Goal: Information Seeking & Learning: Learn about a topic

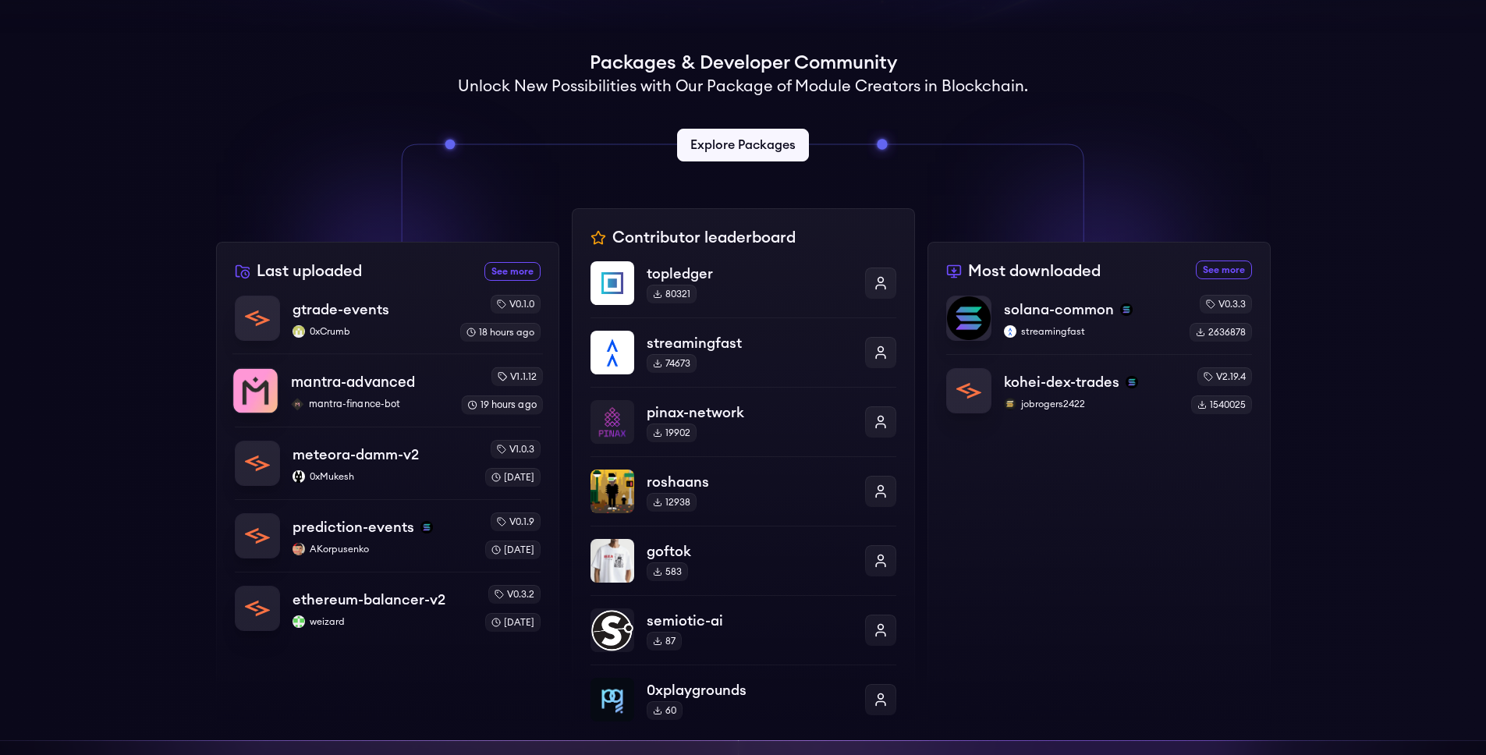
scroll to position [348, 0]
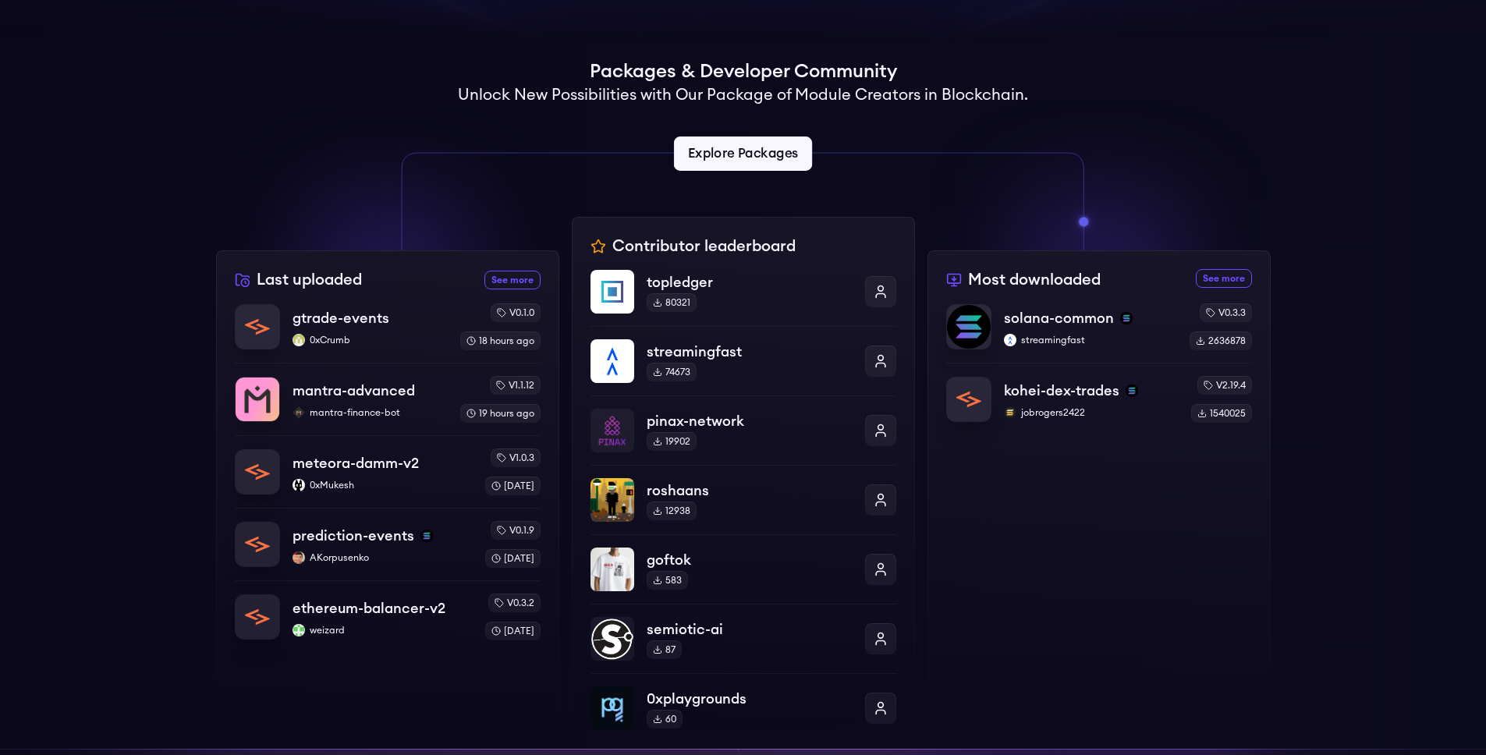
click at [732, 152] on link "Explore Packages" at bounding box center [743, 153] width 138 height 34
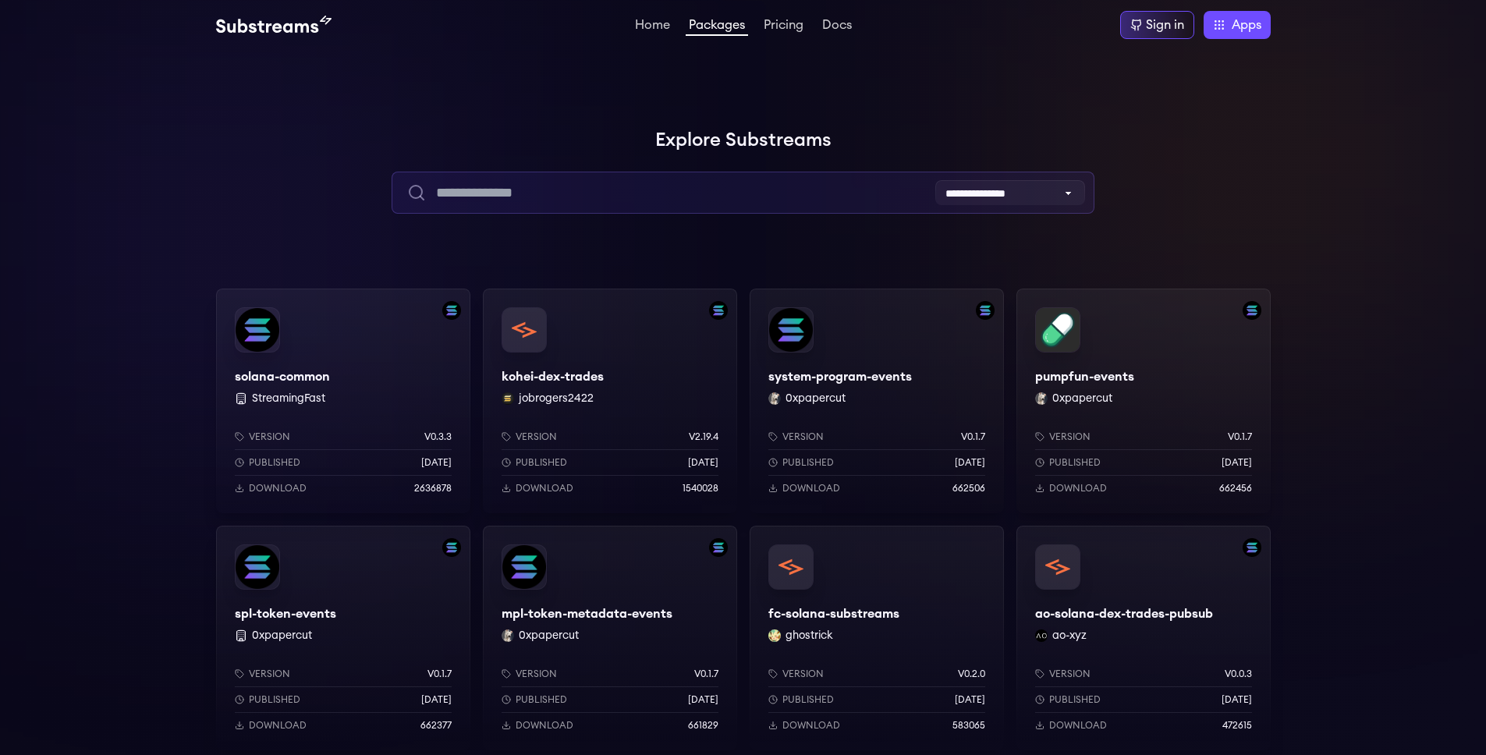
click at [682, 180] on input "text" at bounding box center [742, 193] width 703 height 42
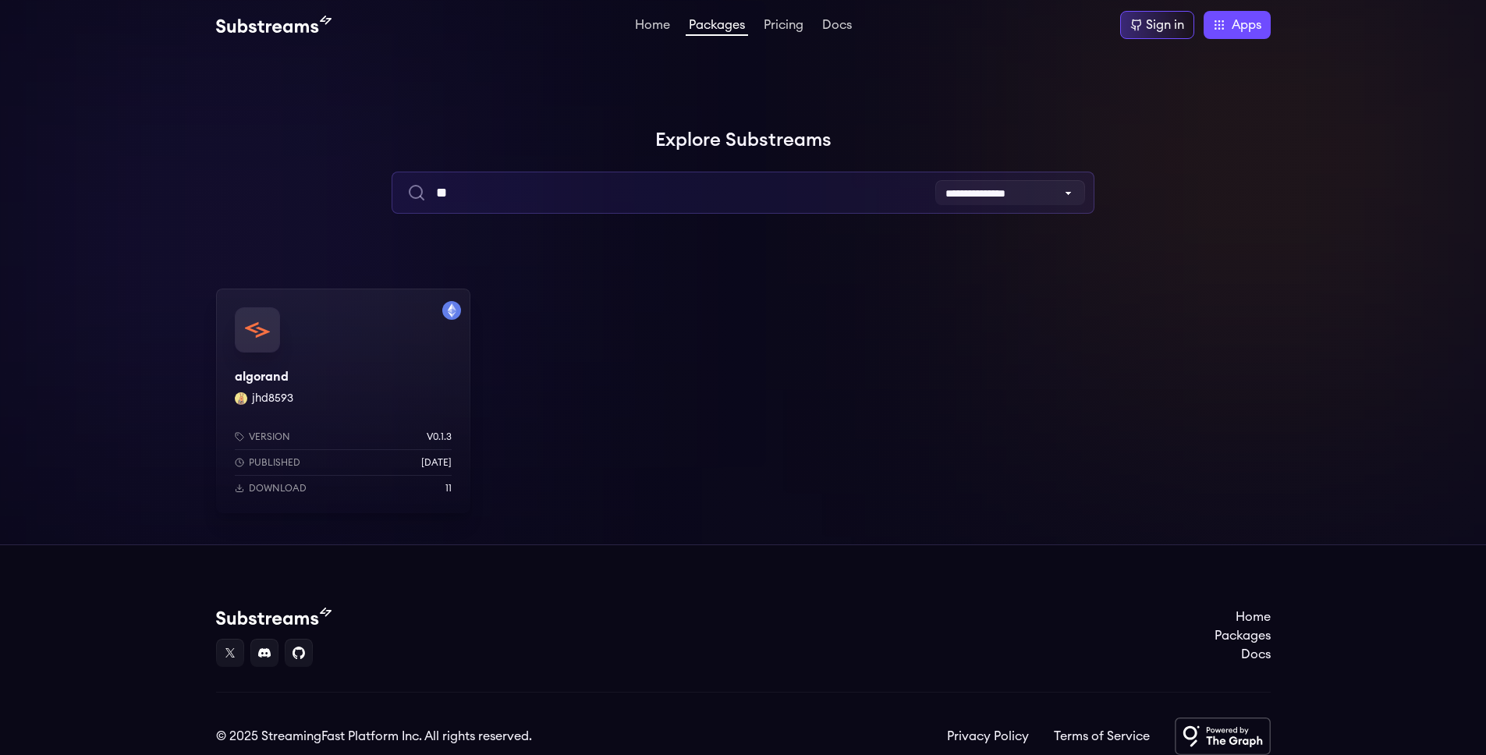
type input "*"
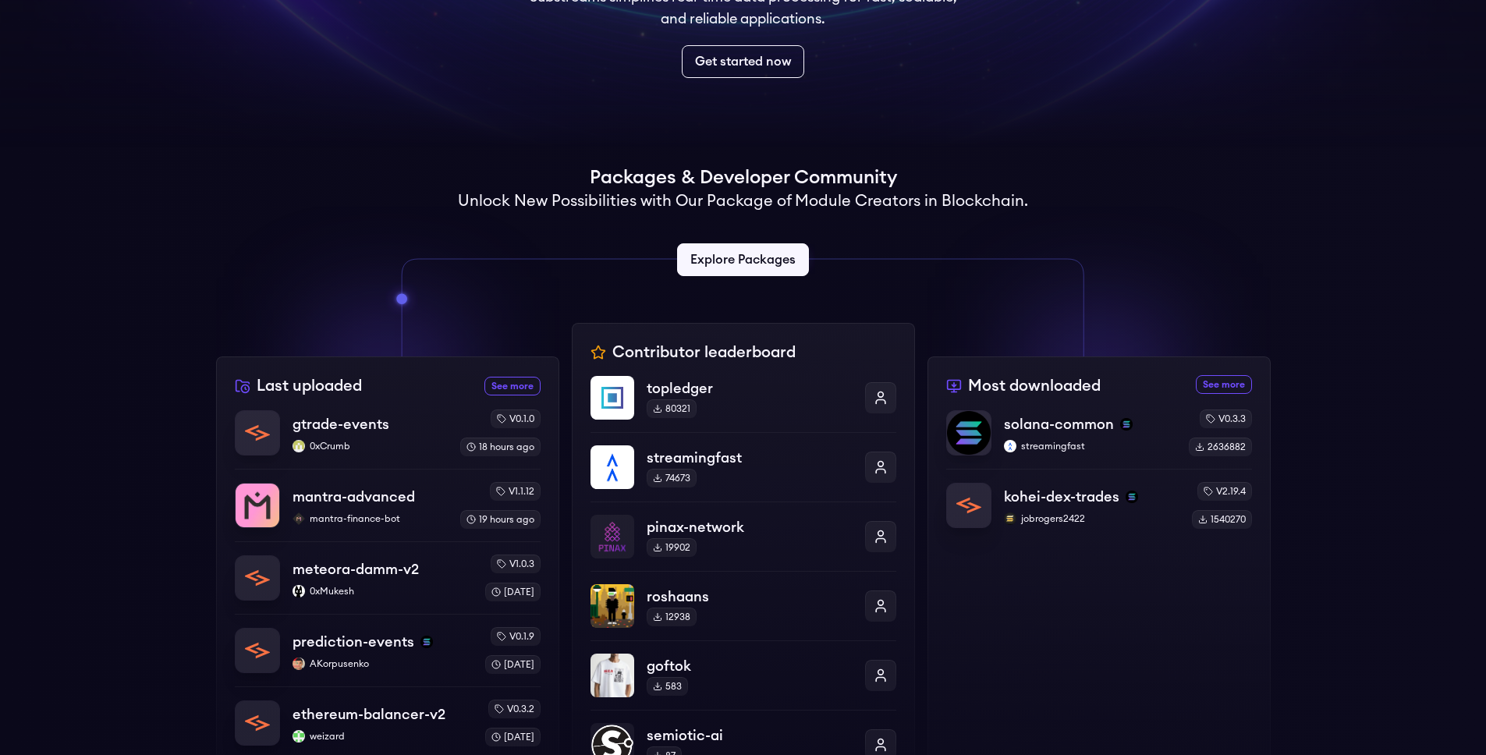
scroll to position [180, 0]
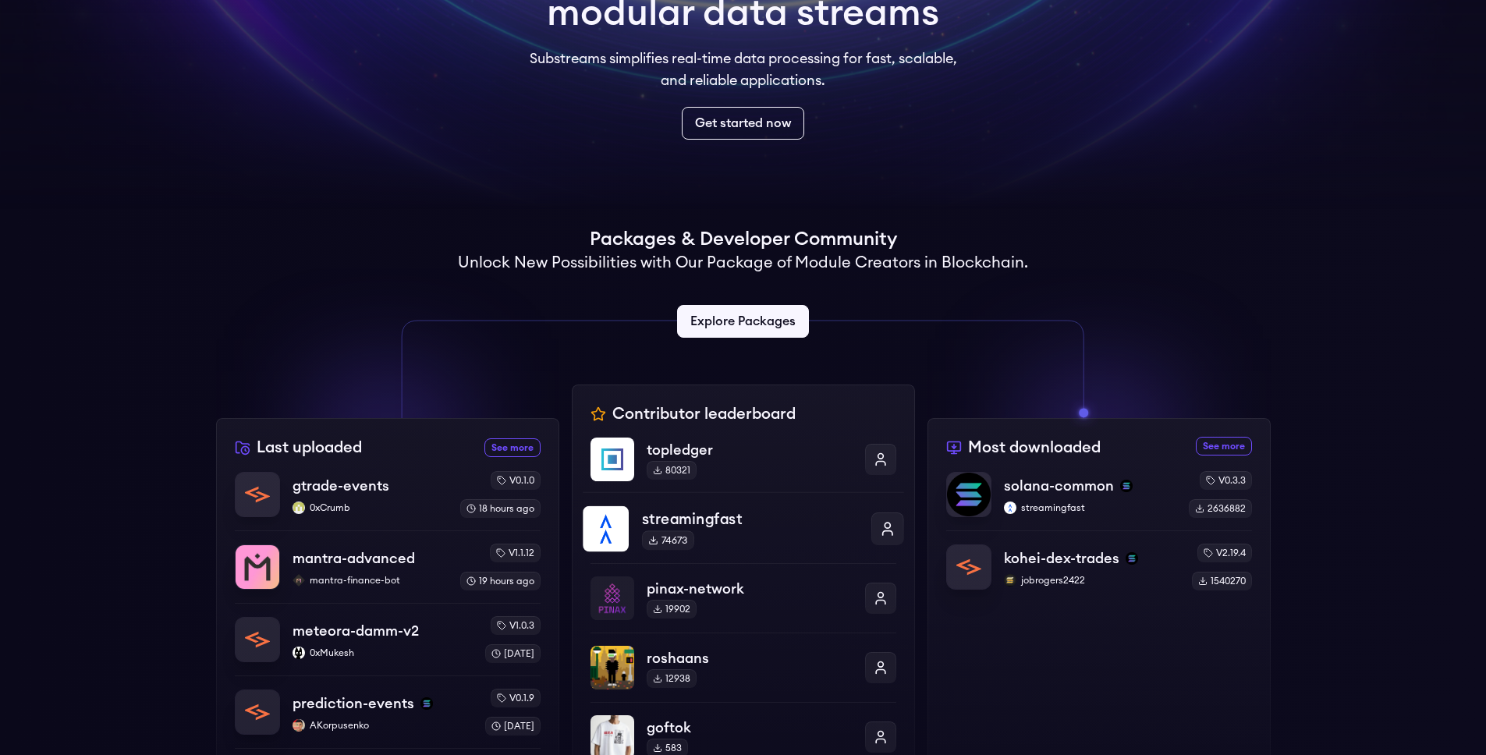
click at [701, 516] on p "streamingfast" at bounding box center [749, 519] width 216 height 23
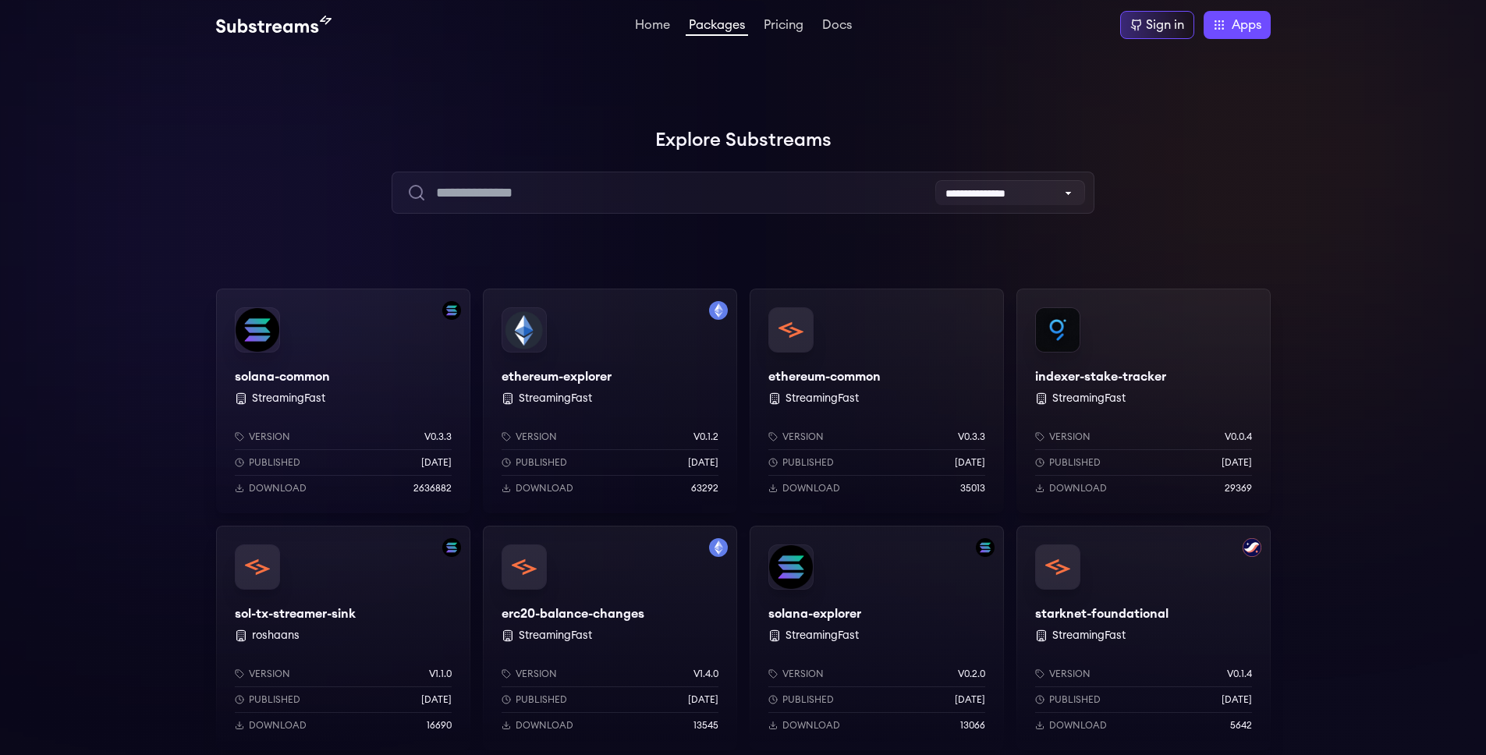
click at [875, 383] on div "ethereum-common StreamingFast Version v0.3.3 Published 3 months ago Download 35…" at bounding box center [876, 401] width 254 height 225
click at [577, 375] on div "ethereum-explorer StreamingFast Version v0.1.2 Published 1 years ago Download 6…" at bounding box center [610, 401] width 254 height 225
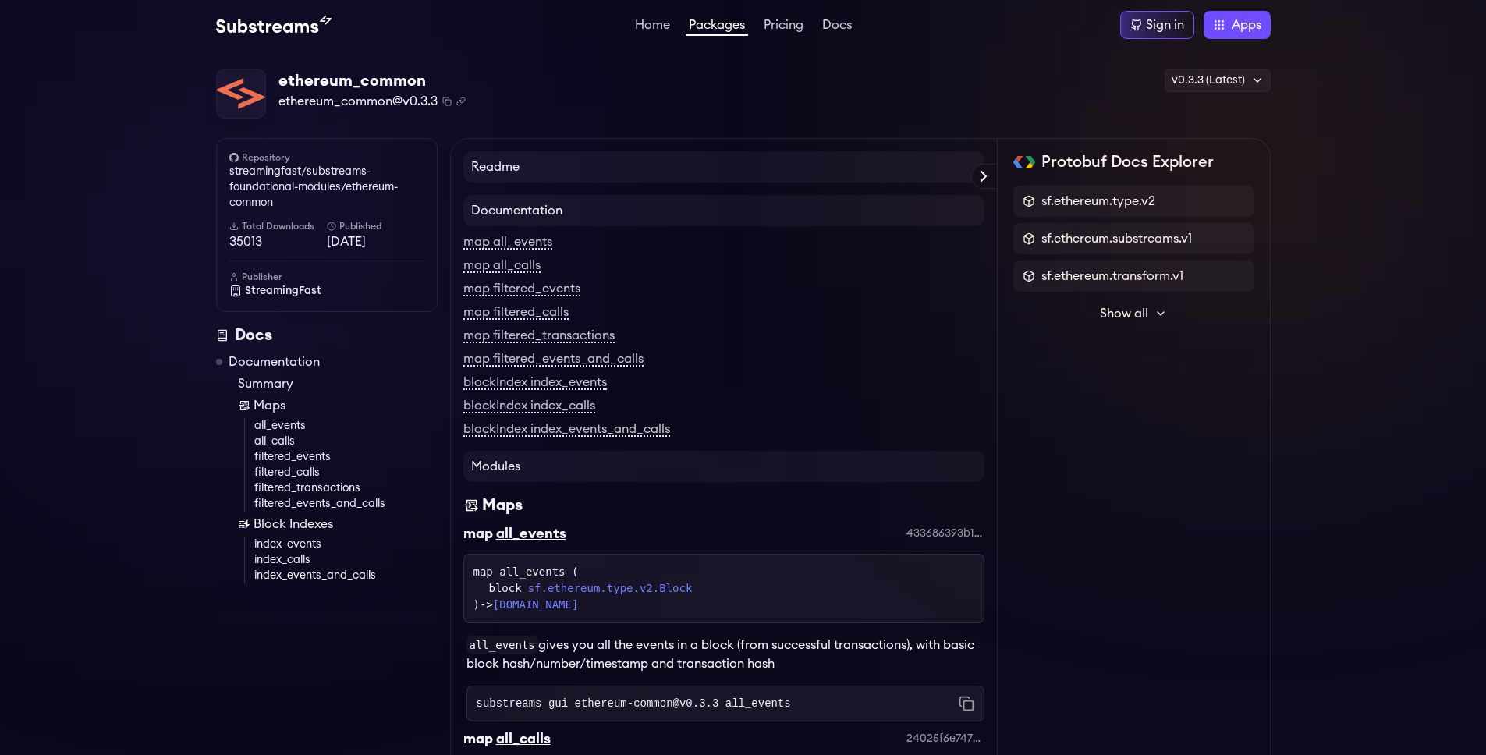
click at [699, 178] on h4 "Readme" at bounding box center [723, 166] width 521 height 31
click at [979, 175] on icon at bounding box center [983, 176] width 19 height 19
click at [979, 175] on h4 "Readme" at bounding box center [723, 166] width 521 height 31
click at [0, 0] on div "Protobuf Docs Explorer" at bounding box center [0, 0] width 0 height 0
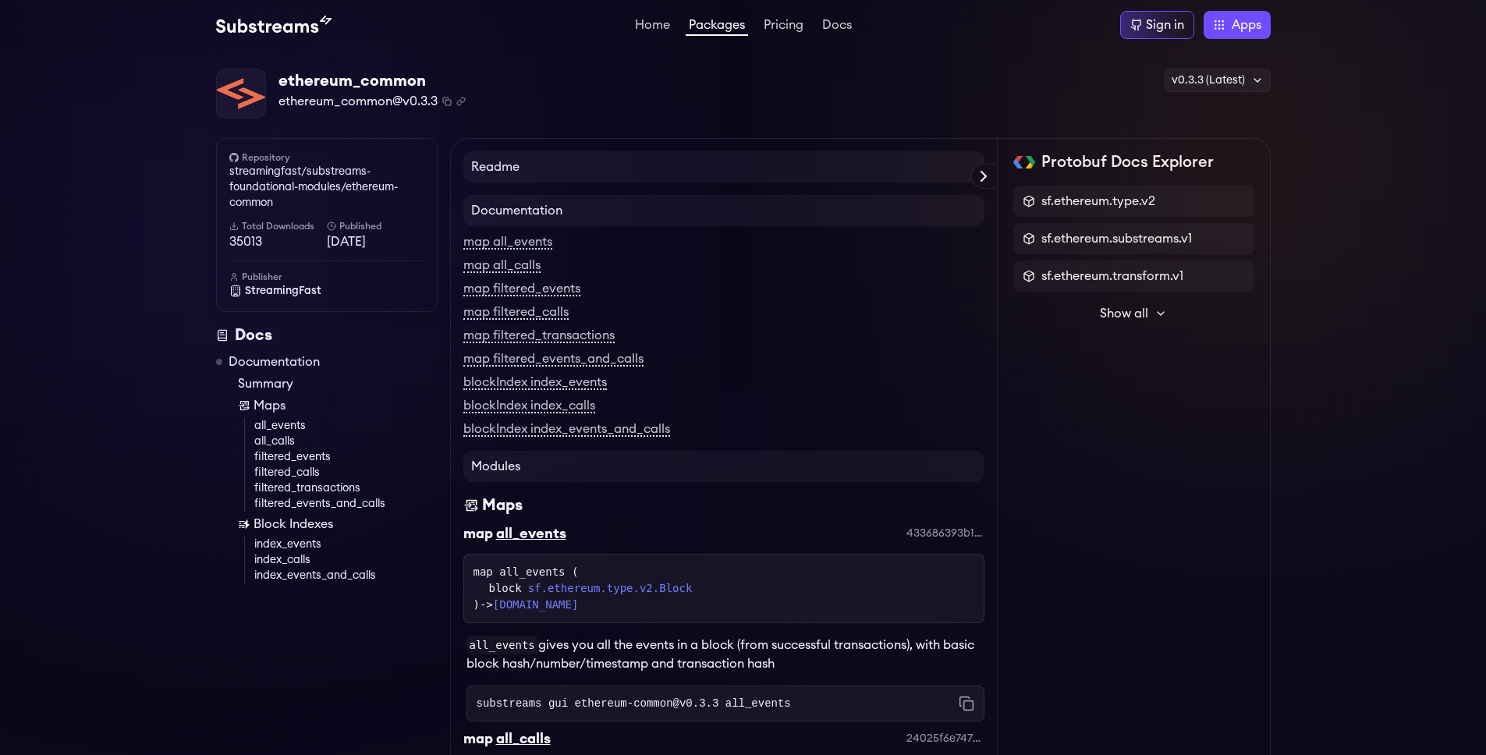
click at [517, 168] on h4 "Readme" at bounding box center [723, 166] width 521 height 31
click at [318, 175] on link "streamingfast/substreams-foundational-modules/ethereum-common" at bounding box center [326, 187] width 195 height 47
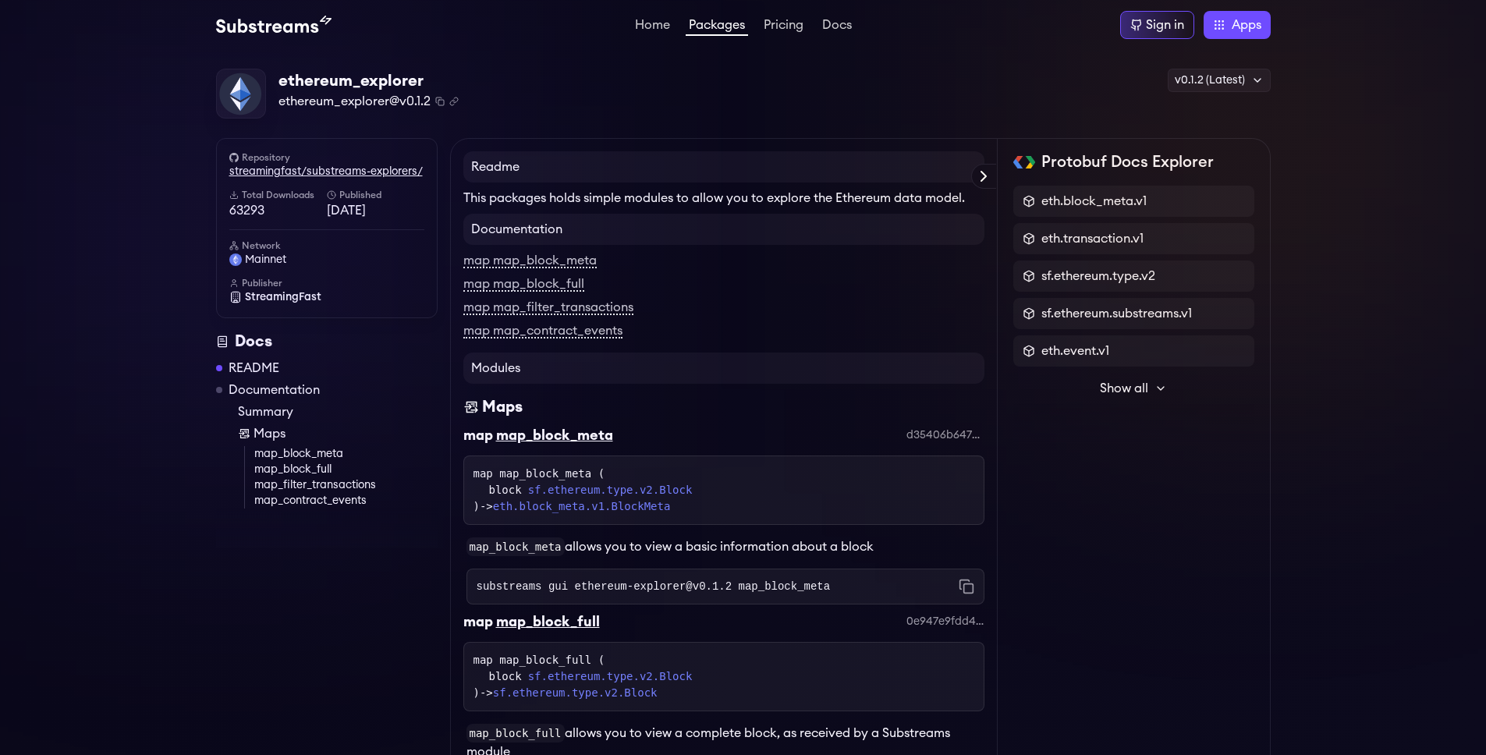
click at [397, 170] on link "streamingfast/substreams-explorers/" at bounding box center [326, 172] width 195 height 16
click at [639, 33] on link "Home" at bounding box center [652, 27] width 41 height 16
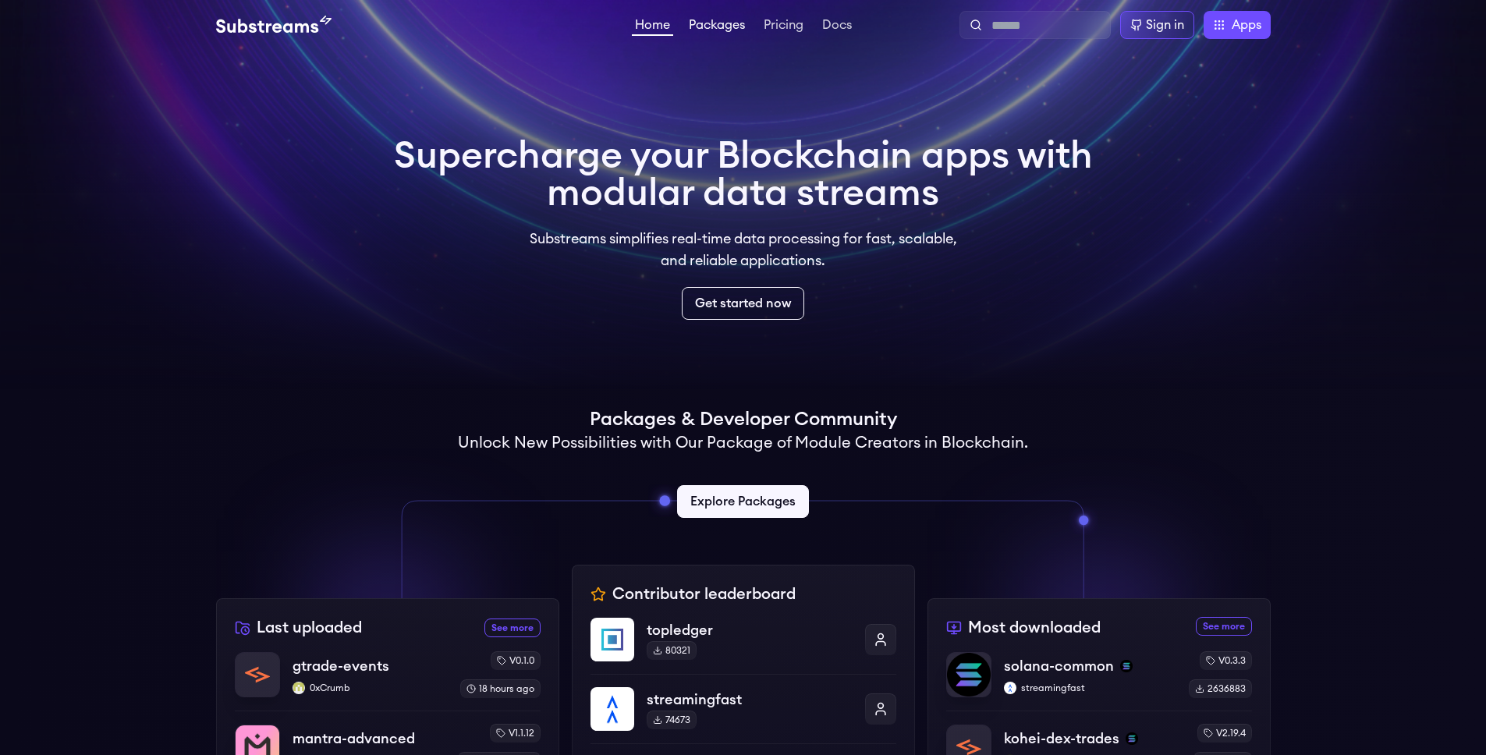
click at [734, 21] on link "Packages" at bounding box center [716, 27] width 62 height 16
click at [785, 501] on link "Explore Packages" at bounding box center [743, 501] width 138 height 34
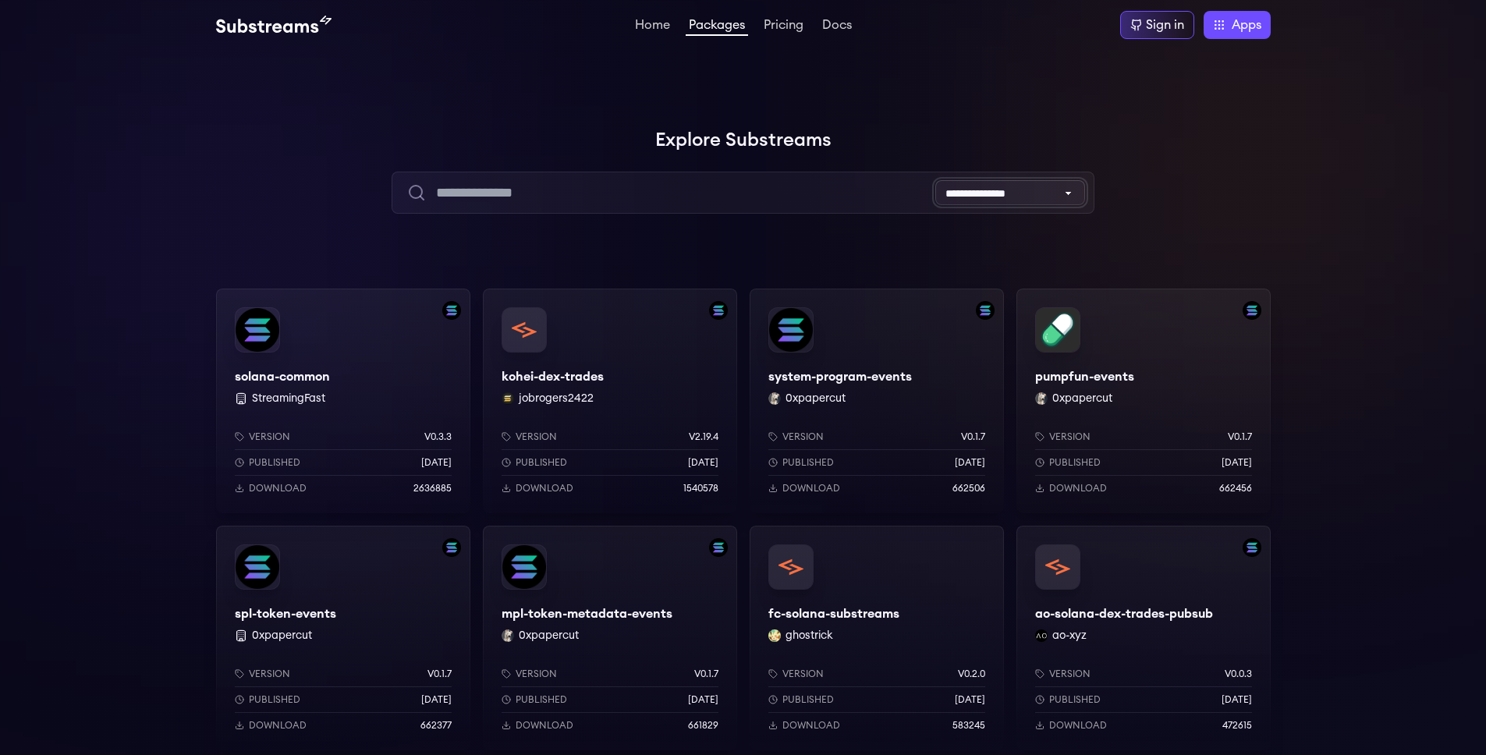
click at [1062, 186] on select "**********" at bounding box center [1010, 192] width 150 height 25
